Goal: Register for event/course

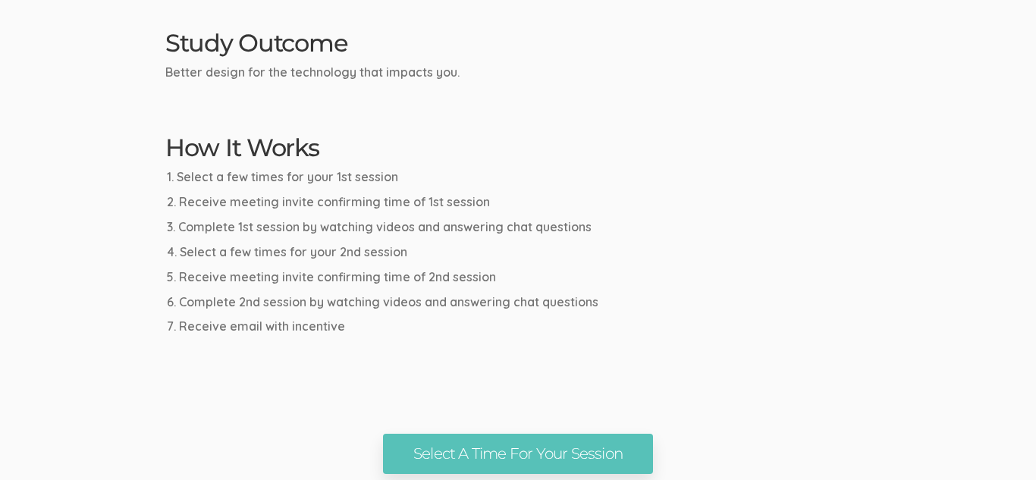
scroll to position [740, 0]
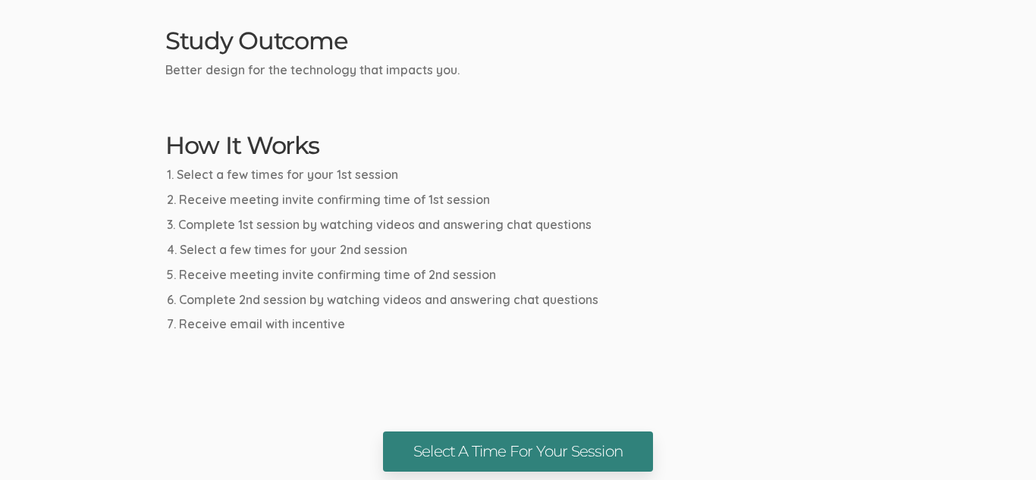
click at [460, 438] on link "Select A Time For Your Session" at bounding box center [518, 452] width 270 height 40
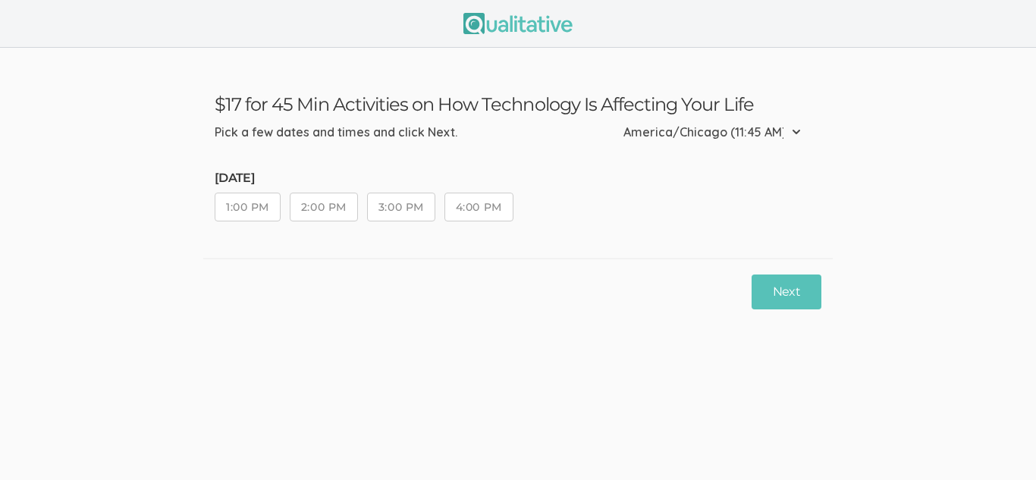
click at [639, 408] on ui-view "$17 for 45 Min Activities on How Technology Is Affecting Your Life Pick a few d…" at bounding box center [518, 240] width 1036 height 480
click at [351, 215] on button "2:00 PM" at bounding box center [324, 207] width 68 height 29
click at [776, 284] on button "Next" at bounding box center [787, 293] width 70 height 36
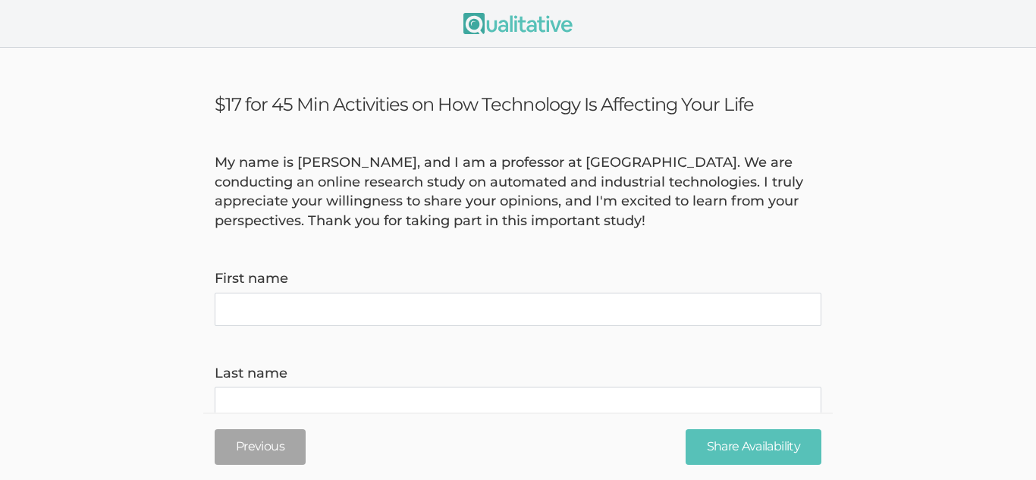
click at [443, 309] on name "First name" at bounding box center [518, 309] width 607 height 33
type name "Dipesh"
type name "Gogia"
type invite\) "gogia.dipesh@gmail.com"
type time\) "9706917052"
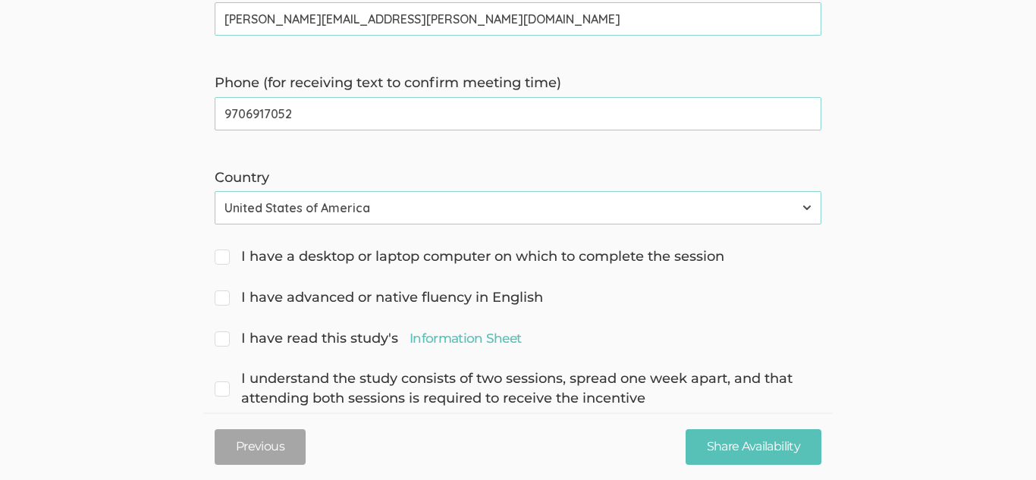
scroll to position [509, 0]
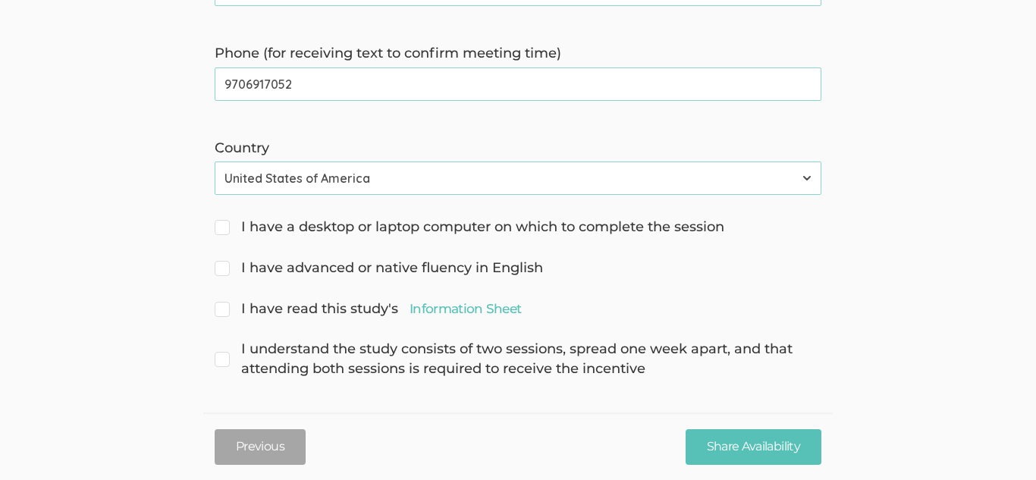
click at [385, 218] on span "I have a desktop or laptop computer on which to complete the session" at bounding box center [470, 228] width 510 height 20
click at [225, 221] on input "I have a desktop or laptop computer on which to complete the session" at bounding box center [220, 226] width 10 height 10
checkbox input "true"
click at [363, 265] on span "I have advanced or native fluency in English" at bounding box center [379, 269] width 328 height 20
click at [225, 265] on input "I have advanced or native fluency in English" at bounding box center [220, 267] width 10 height 10
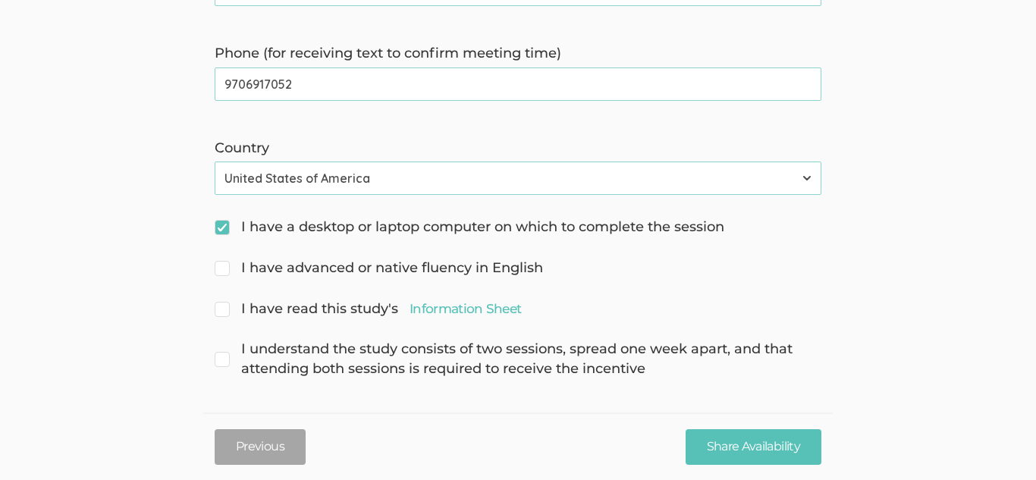
checkbox input "true"
click at [340, 309] on span "I have read this study's Information Sheet" at bounding box center [368, 310] width 306 height 20
click at [225, 309] on input "I have read this study's Information Sheet" at bounding box center [220, 308] width 10 height 10
checkbox input "true"
click at [340, 344] on span "I understand the study consists of two sessions, spread one week apart, and tha…" at bounding box center [518, 359] width 607 height 39
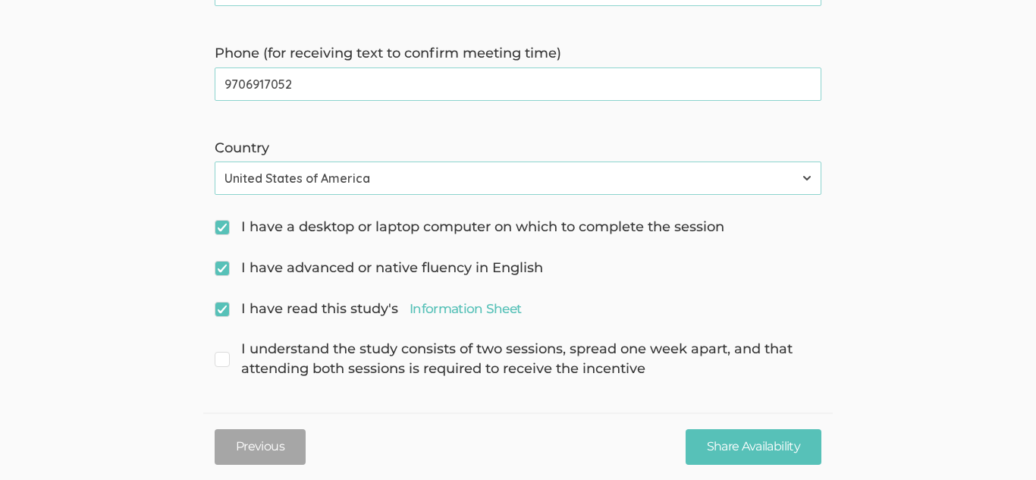
click at [225, 344] on input "I understand the study consists of two sessions, spread one week apart, and tha…" at bounding box center [220, 348] width 10 height 10
checkbox input "true"
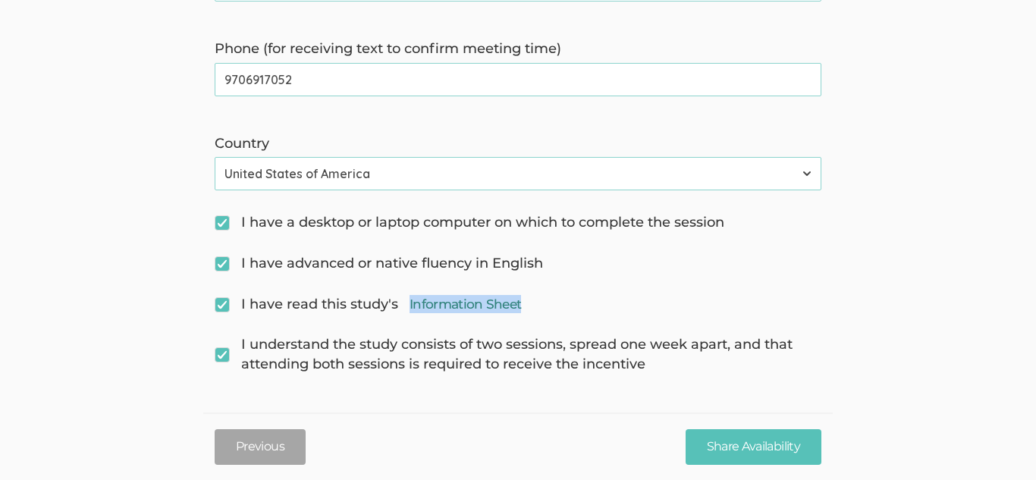
scroll to position [0, 0]
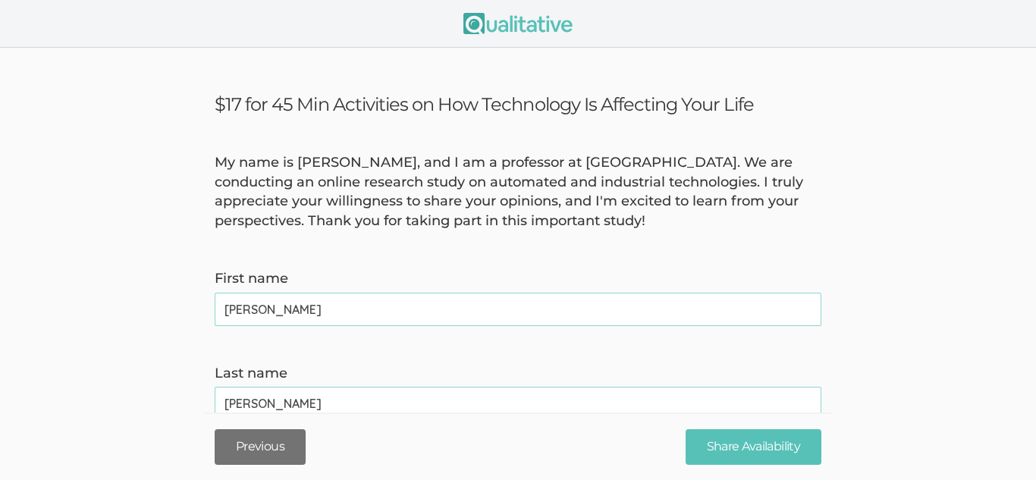
click at [244, 440] on button "Previous" at bounding box center [260, 447] width 91 height 36
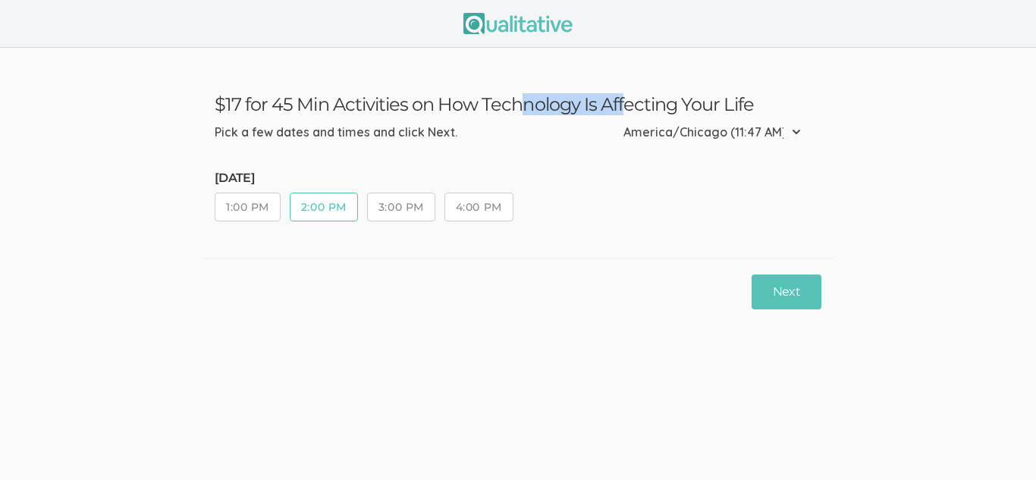
drag, startPoint x: 343, startPoint y: 97, endPoint x: 437, endPoint y: 103, distance: 94.3
click at [437, 103] on h3 "$17 for 45 Min Activities on How Technology Is Affecting Your Life" at bounding box center [518, 104] width 607 height 22
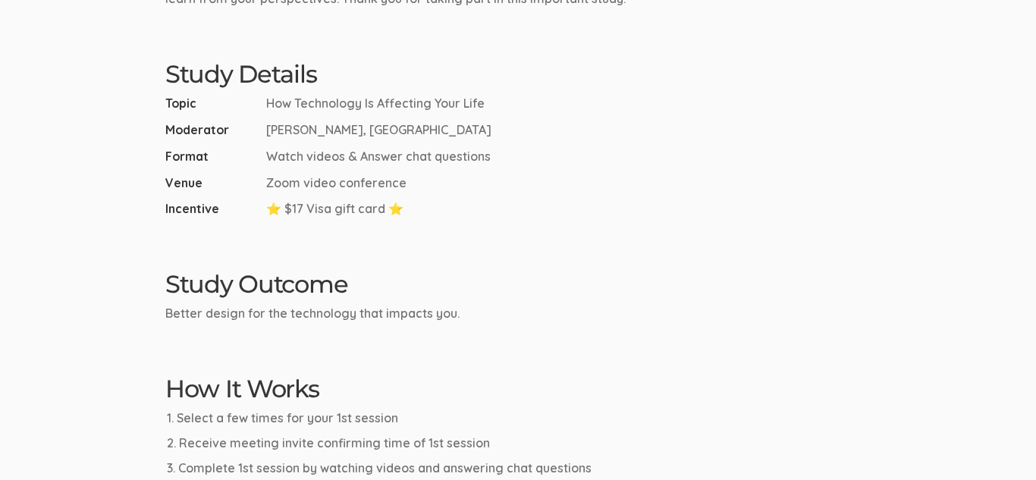
scroll to position [797, 0]
